Goal: Browse casually

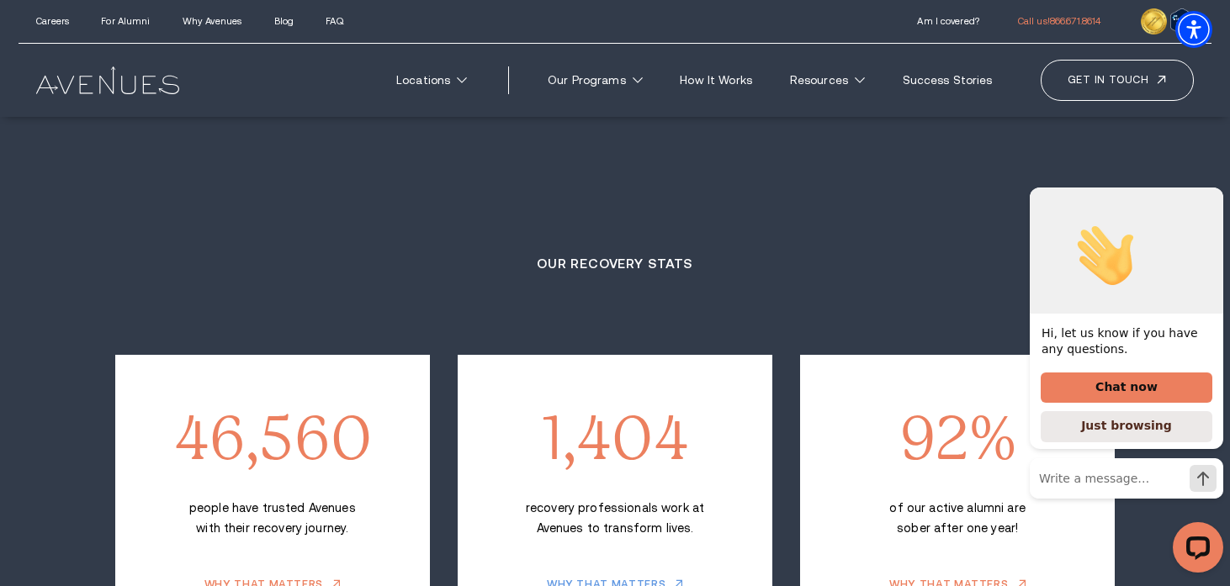
scroll to position [2939, 0]
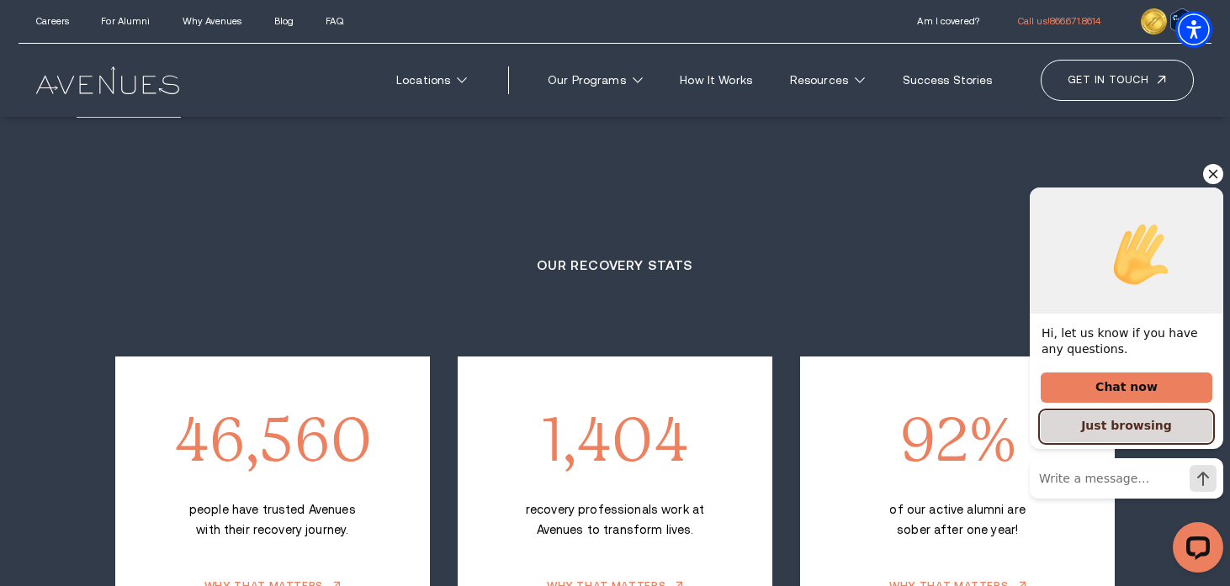
click at [1098, 428] on button "Just browsing" at bounding box center [1127, 427] width 172 height 31
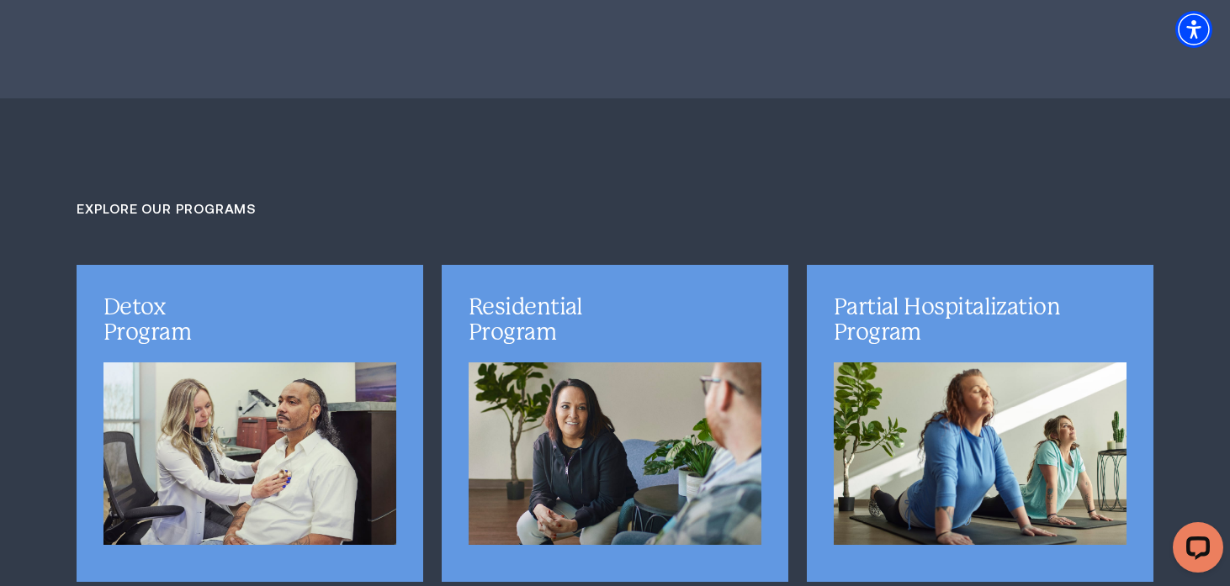
scroll to position [4014, 0]
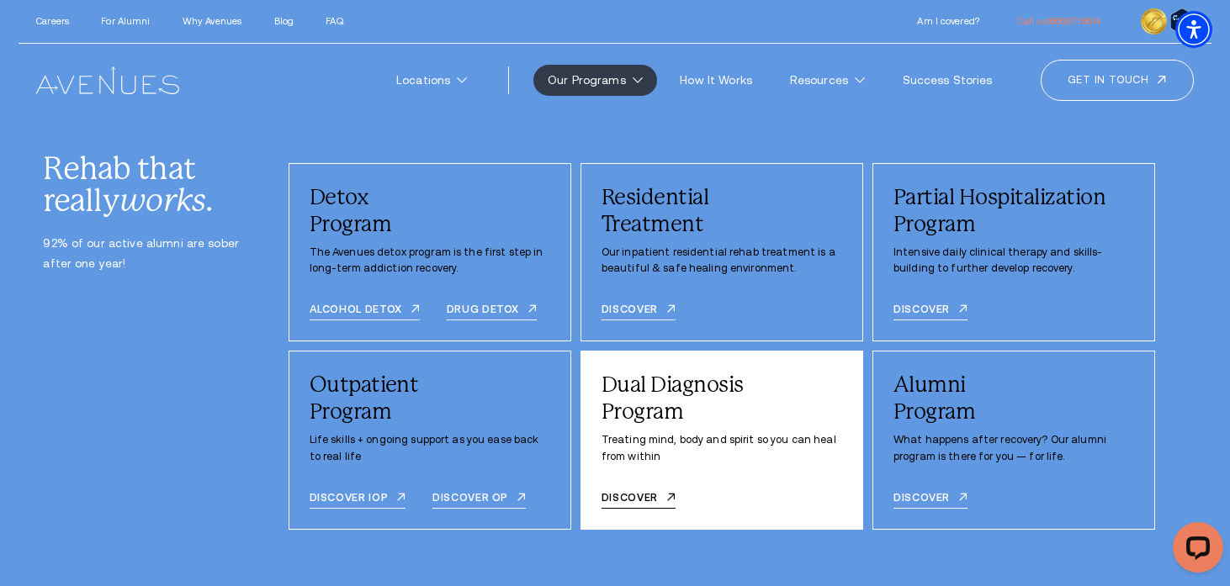
click at [658, 454] on p "Treating mind, body and spirit so you can heal from within" at bounding box center [721, 448] width 241 height 32
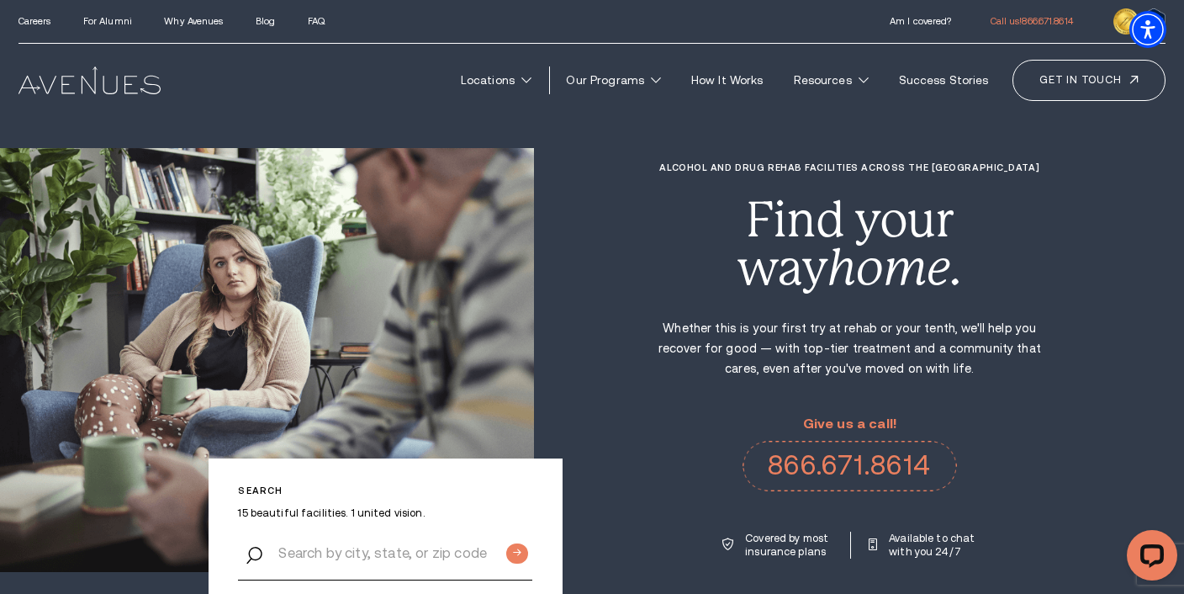
click at [79, 91] on img at bounding box center [90, 79] width 142 height 27
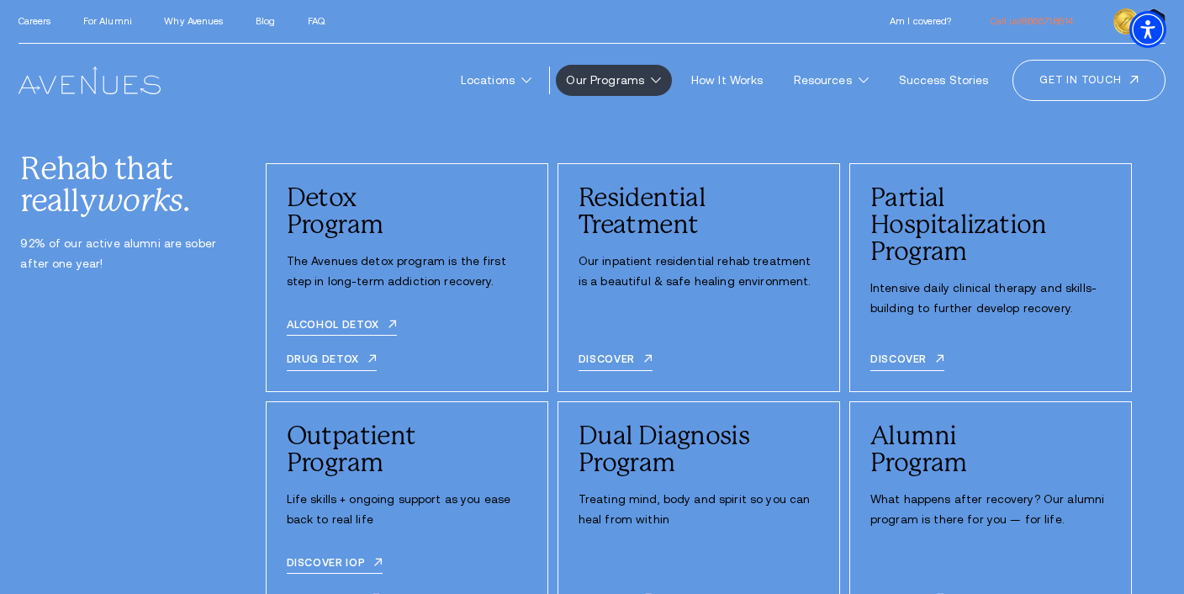
click at [643, 77] on link "Our Programs" at bounding box center [614, 80] width 116 height 31
